Goal: Task Accomplishment & Management: Manage account settings

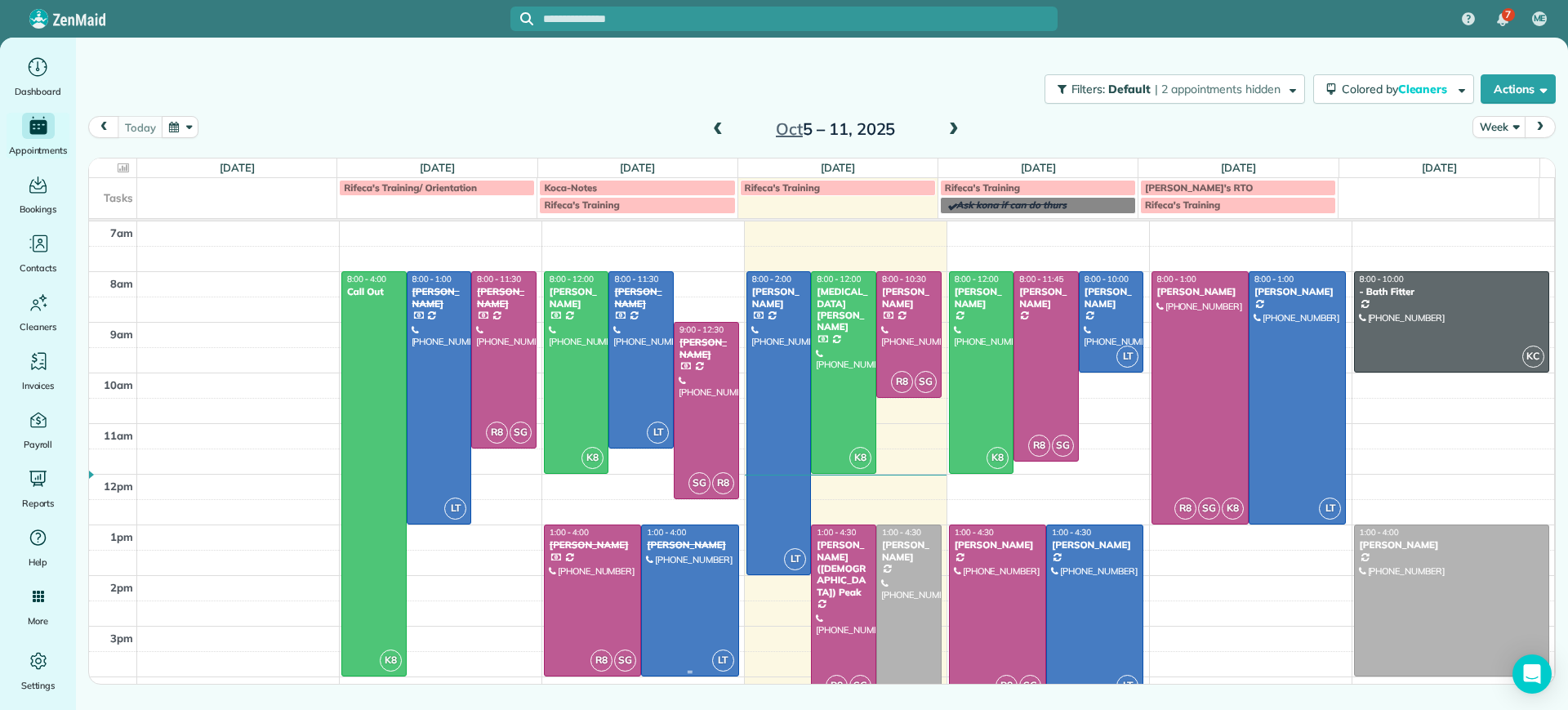
click at [678, 603] on div at bounding box center [690, 601] width 96 height 151
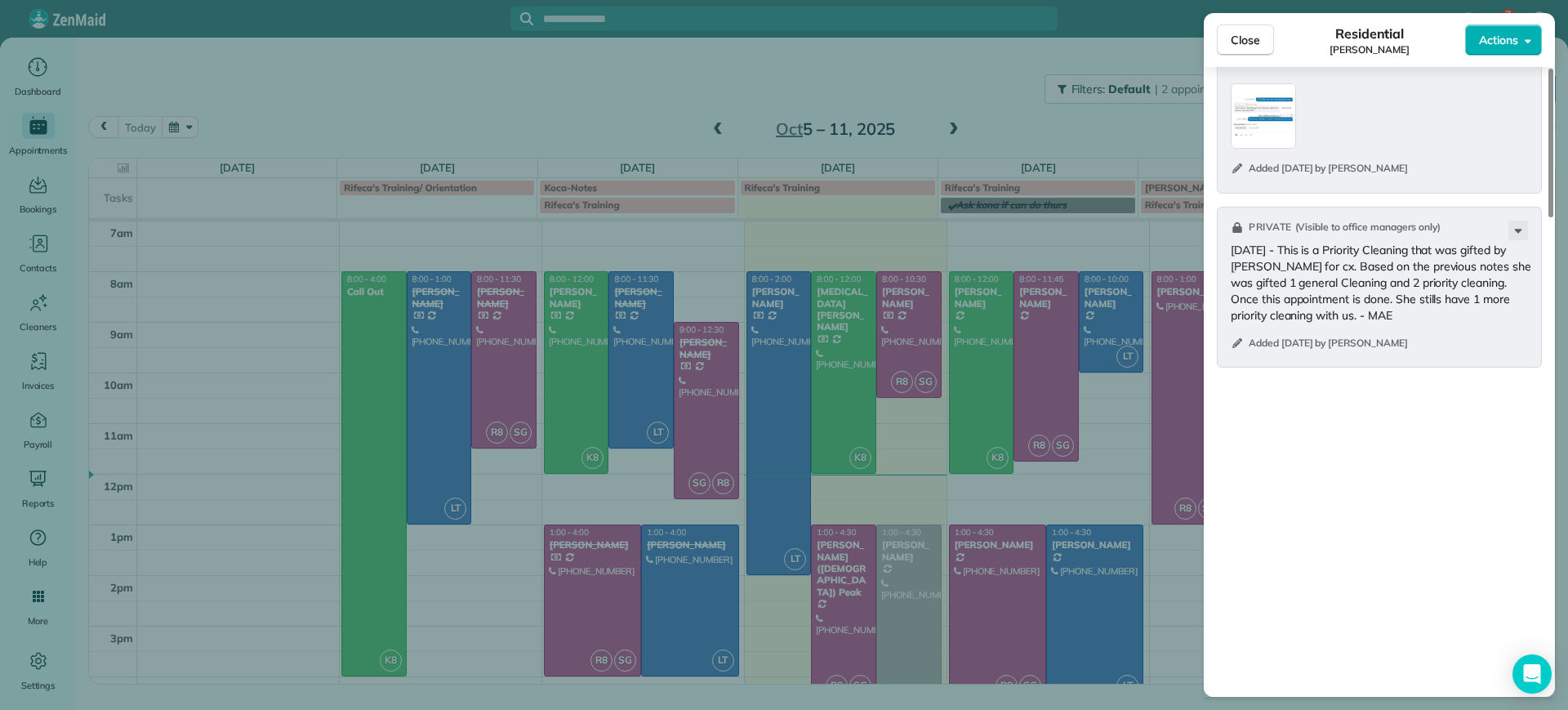
scroll to position [1839, 0]
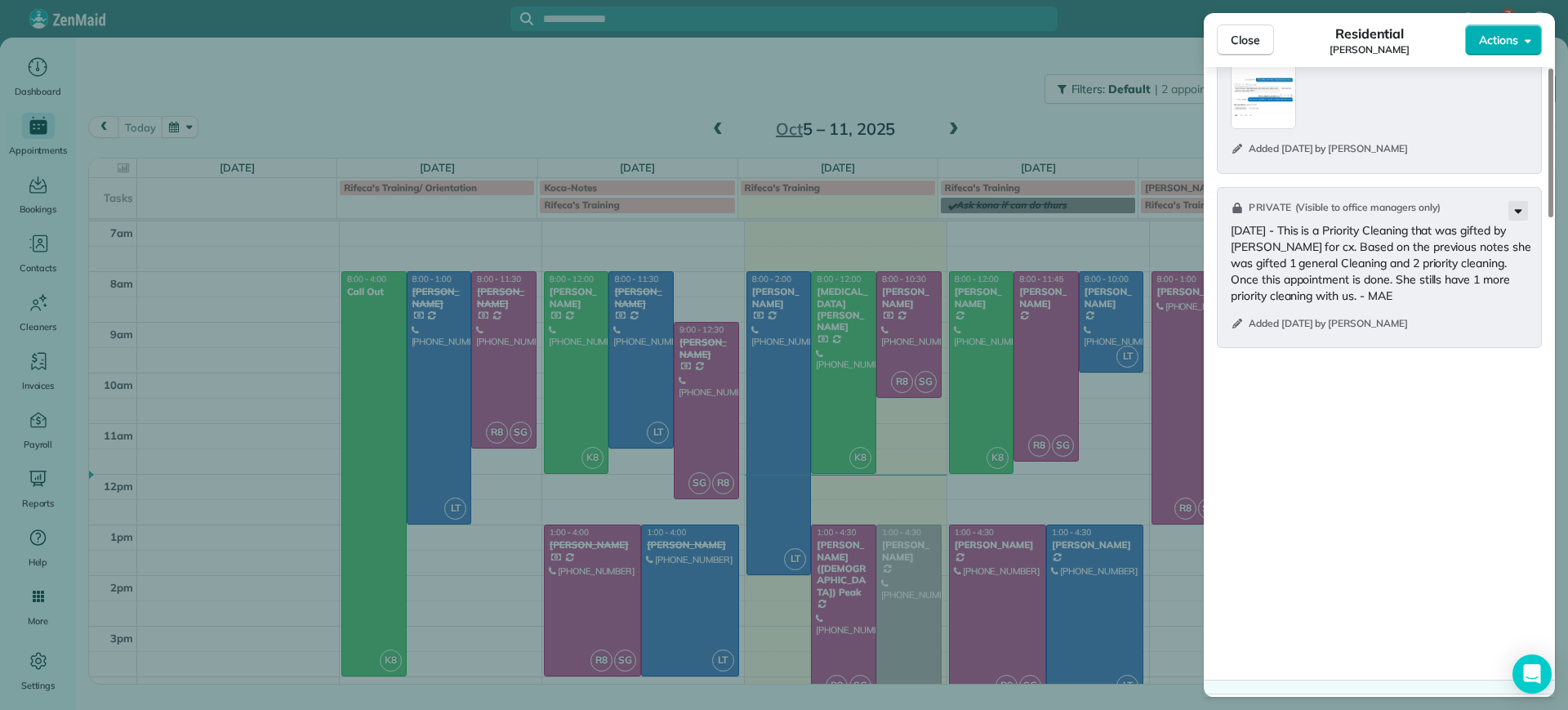
click at [1512, 218] on icon at bounding box center [1519, 211] width 20 height 20
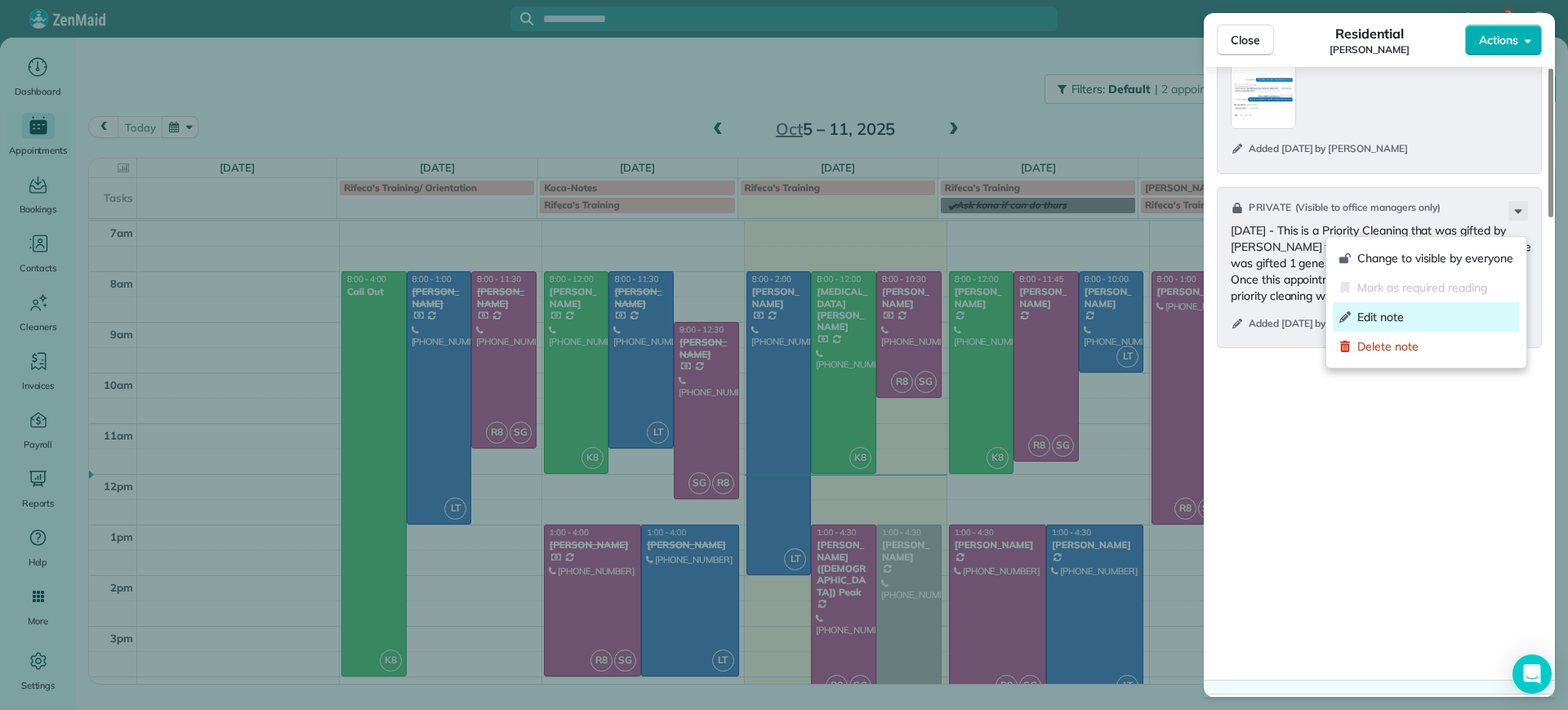
click at [1400, 322] on span "Edit note" at bounding box center [1435, 317] width 156 height 17
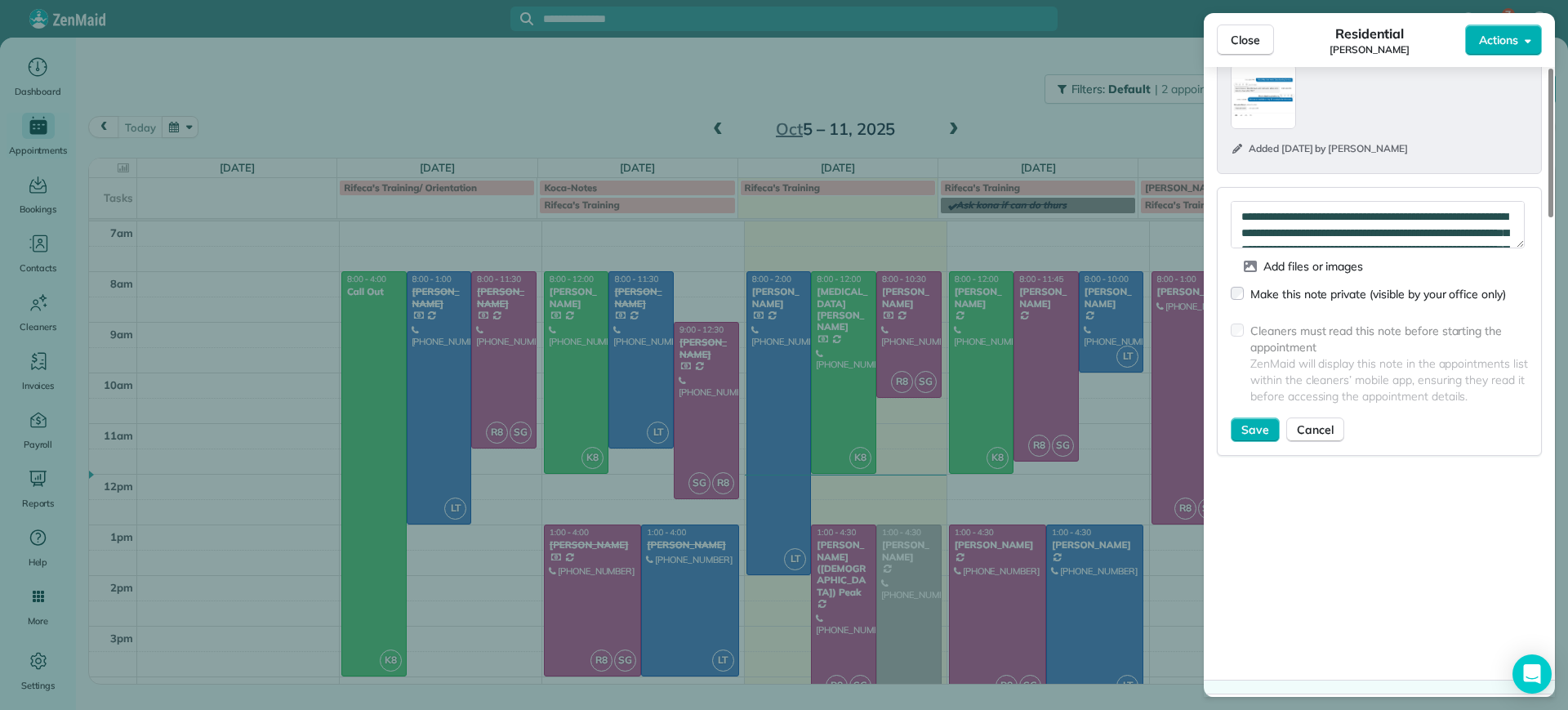
scroll to position [65, 0]
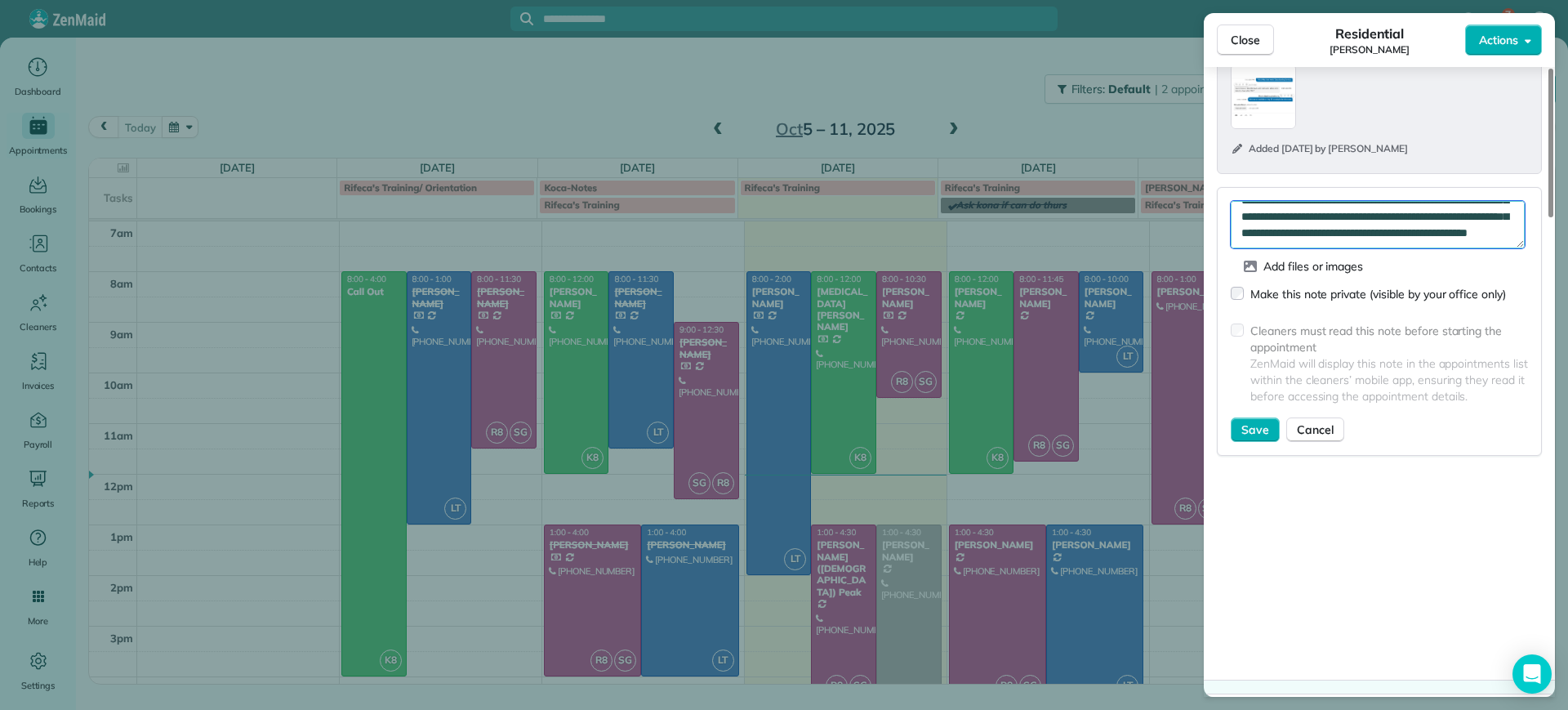
click at [1432, 249] on textarea "**********" at bounding box center [1378, 225] width 294 height 48
click at [1441, 230] on textarea "**********" at bounding box center [1378, 225] width 294 height 48
type textarea "**********"
click at [1263, 438] on span "Save" at bounding box center [1255, 430] width 28 height 17
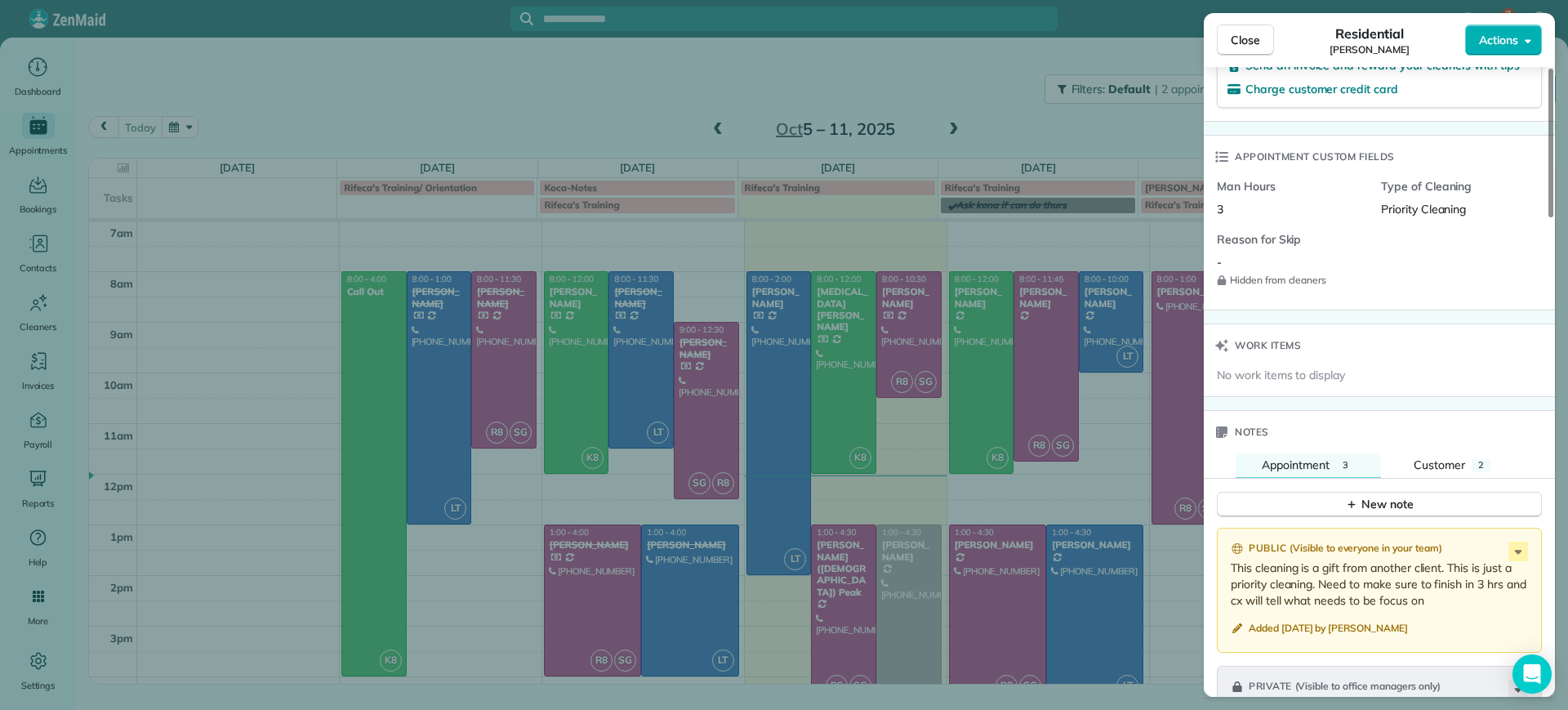
scroll to position [1021, 0]
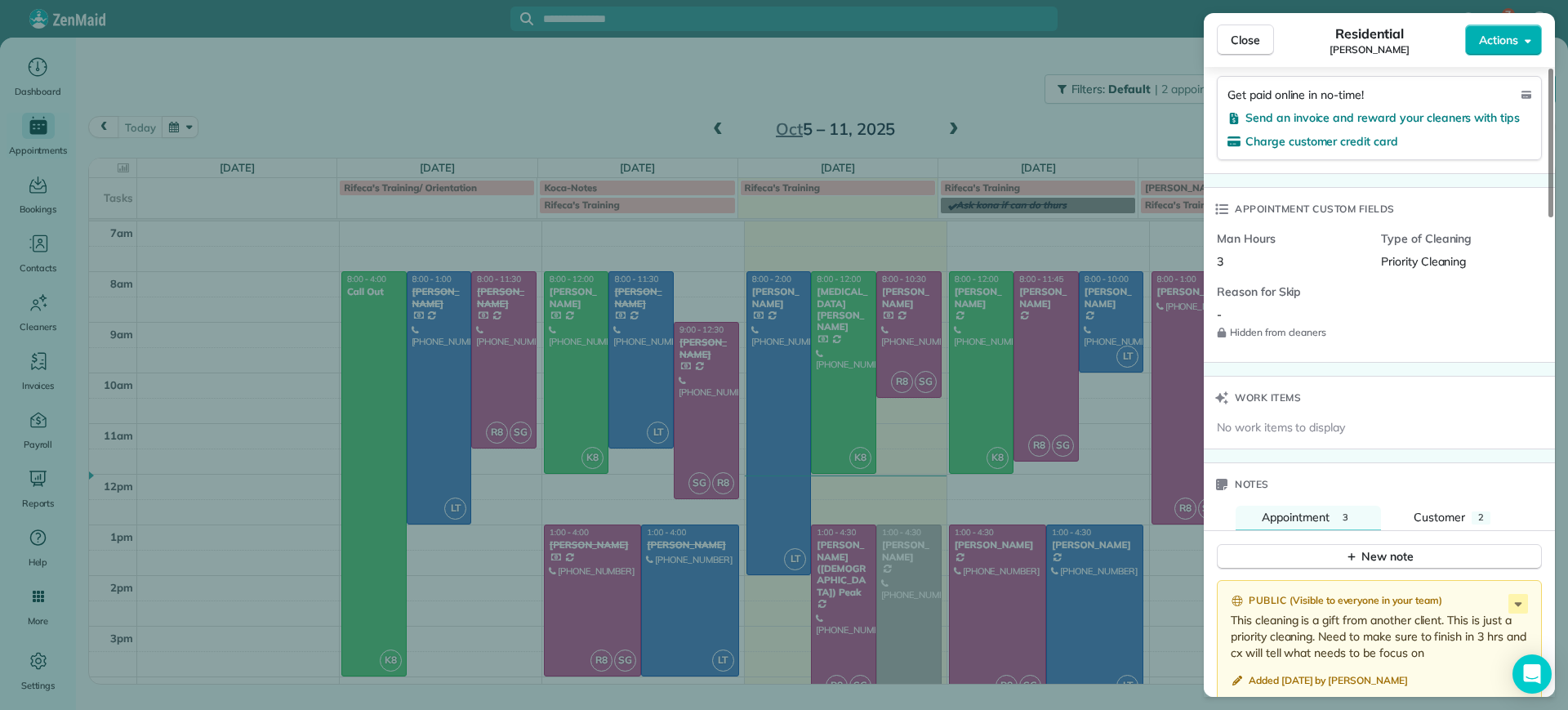
click at [1455, 531] on div "New note" at bounding box center [1379, 551] width 351 height 40
click at [1452, 506] on button "Customer 2" at bounding box center [1452, 518] width 129 height 25
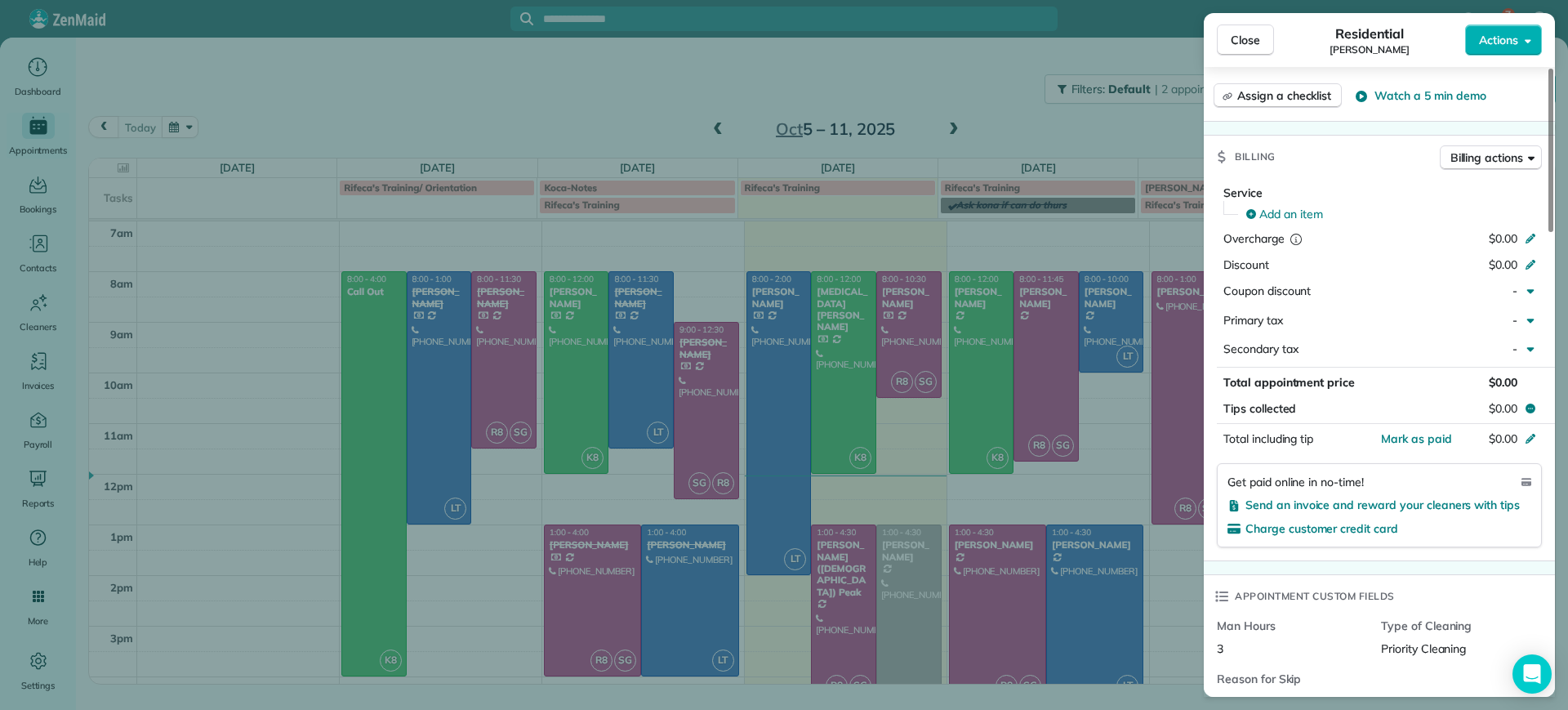
scroll to position [512, 0]
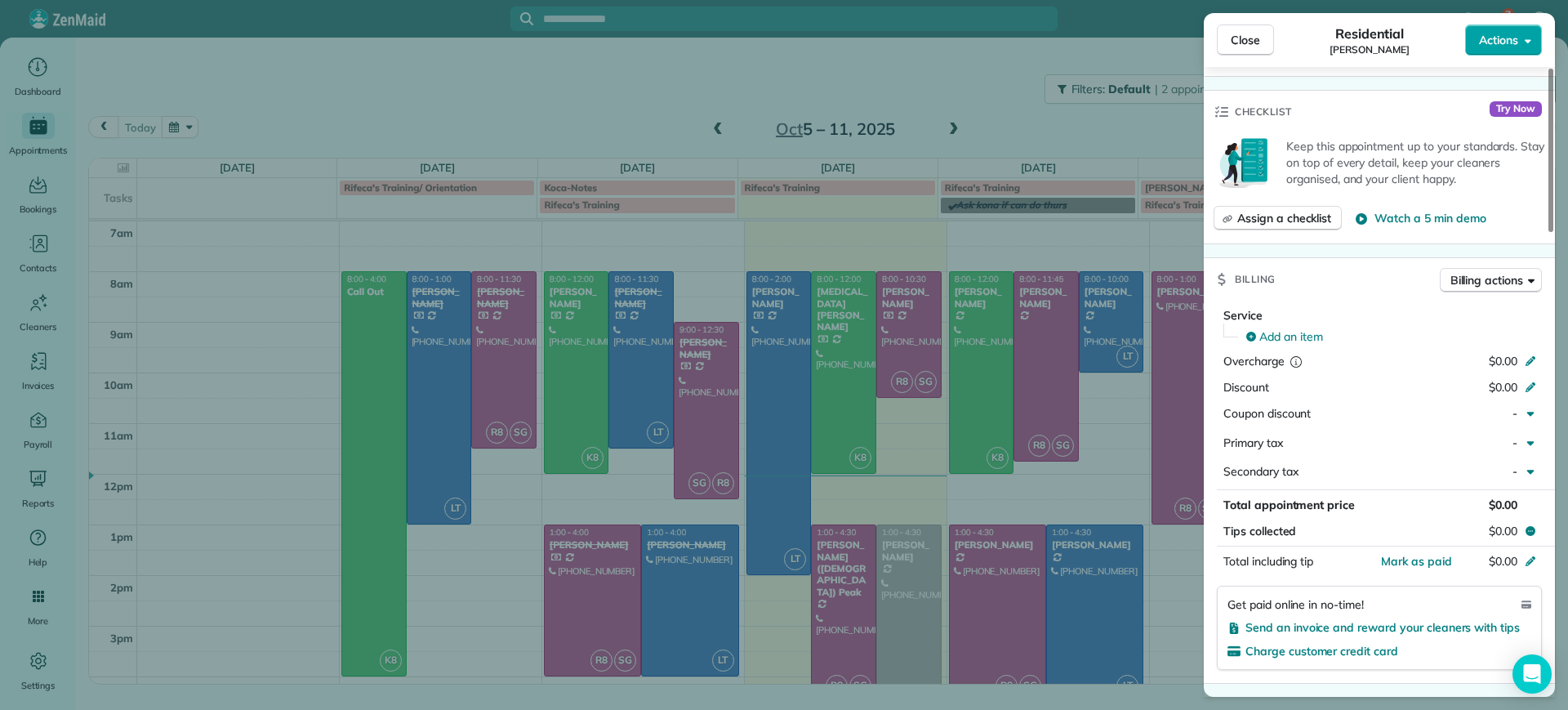
click at [1519, 48] on button "Actions" at bounding box center [1504, 40] width 77 height 31
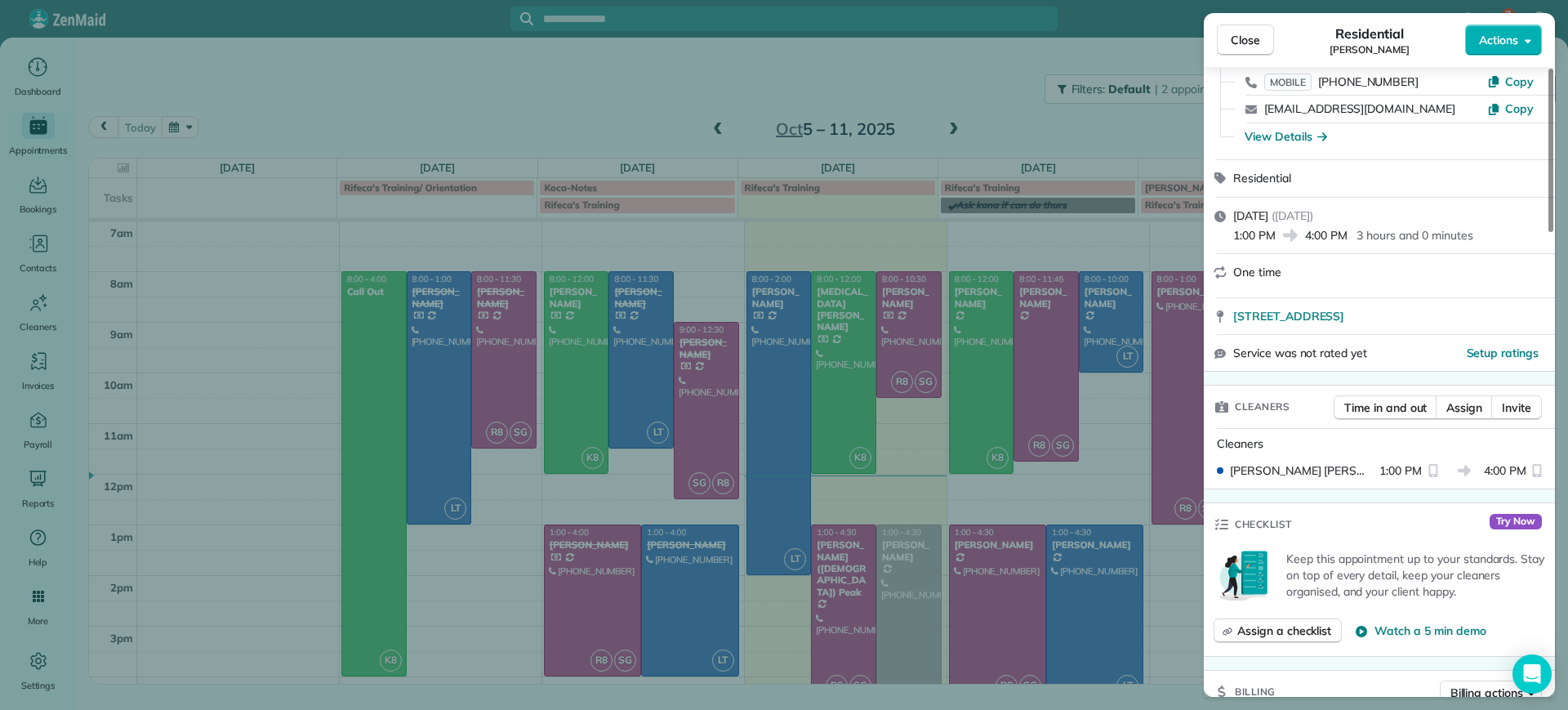
scroll to position [0, 0]
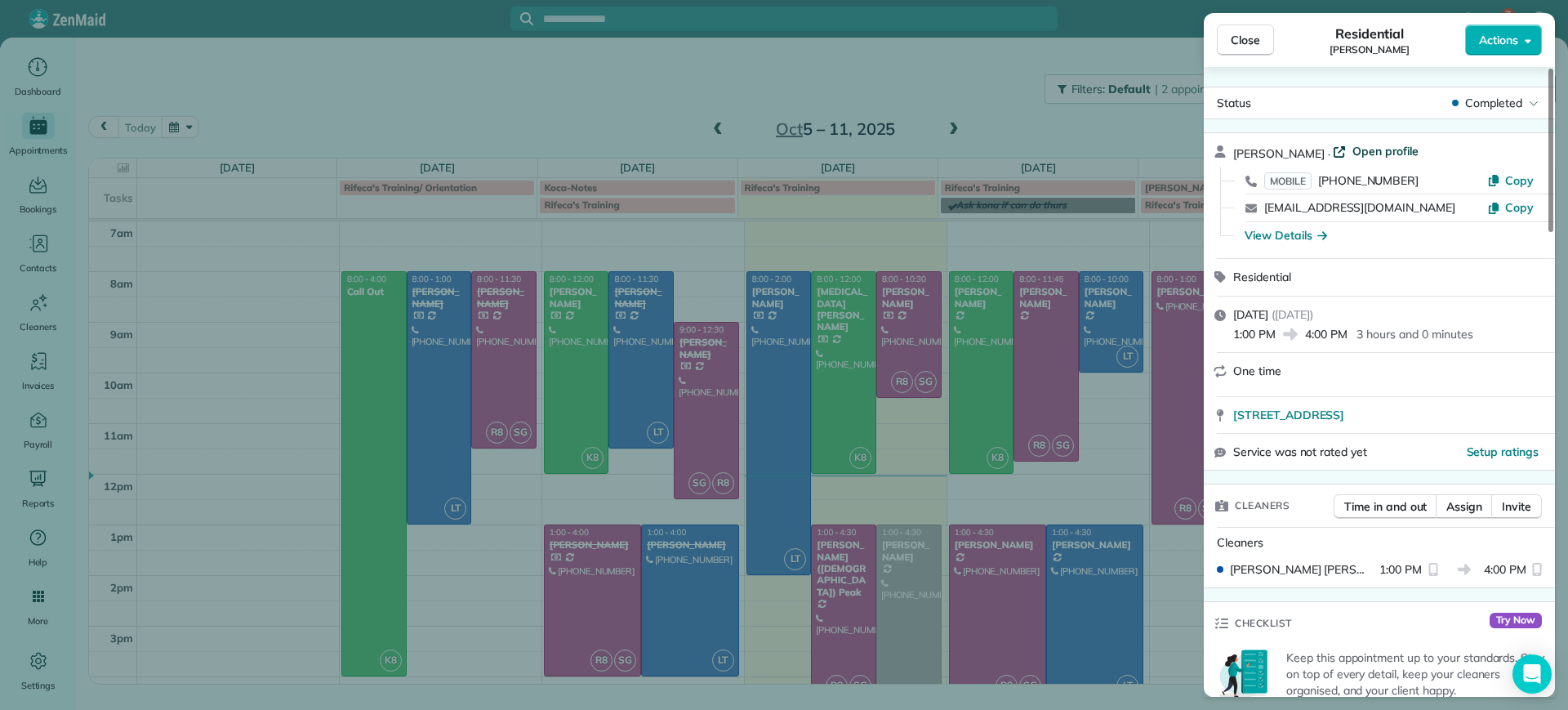
click at [1358, 148] on span "Open profile" at bounding box center [1385, 151] width 66 height 17
